Goal: Navigation & Orientation: Go to known website

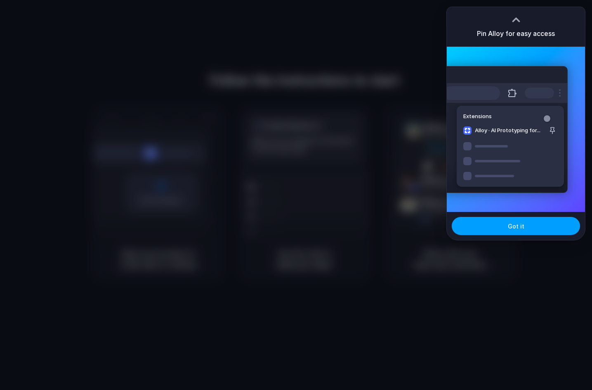
click at [519, 226] on span "Got it" at bounding box center [516, 226] width 17 height 9
